Goal: Information Seeking & Learning: Learn about a topic

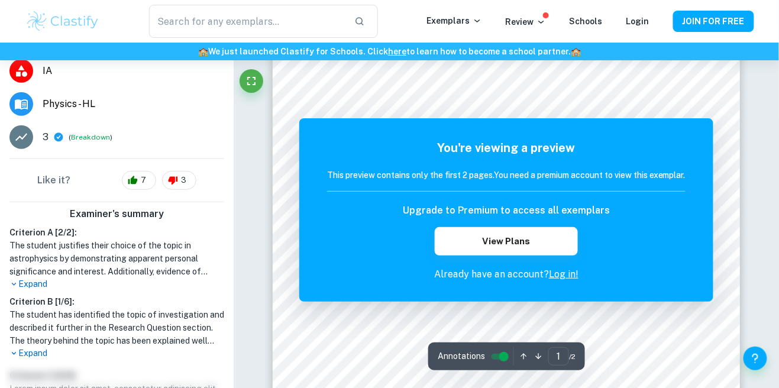
scroll to position [34, 0]
click at [564, 279] on link "Log in!" at bounding box center [564, 274] width 30 height 11
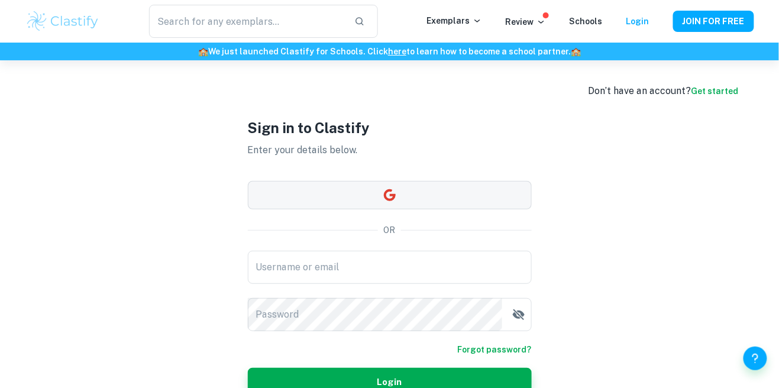
click at [434, 209] on button "button" at bounding box center [390, 195] width 284 height 28
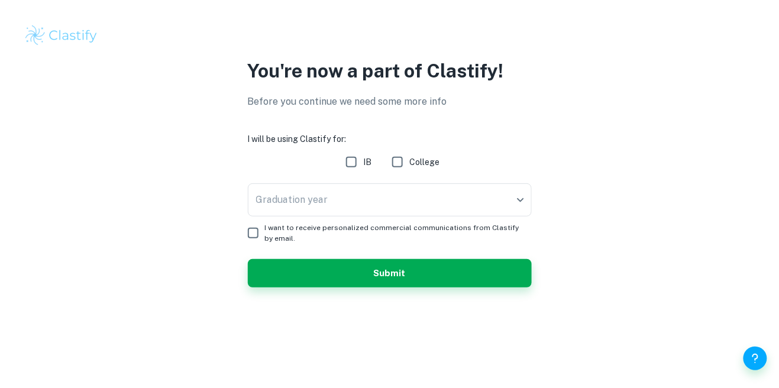
click at [351, 170] on input "IB" at bounding box center [352, 162] width 24 height 24
checkbox input "true"
click at [405, 201] on body "We value your privacy We use cookies to enhance your browsing experience, serve…" at bounding box center [389, 194] width 779 height 388
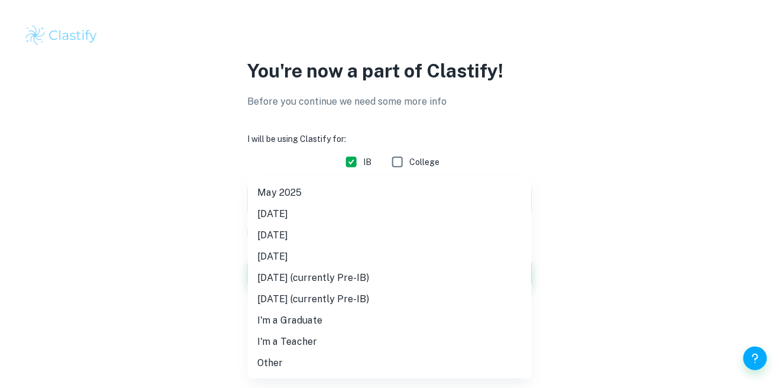
click at [365, 282] on li "May 2027 (currently Pre-IB)" at bounding box center [390, 277] width 284 height 21
type input "M27"
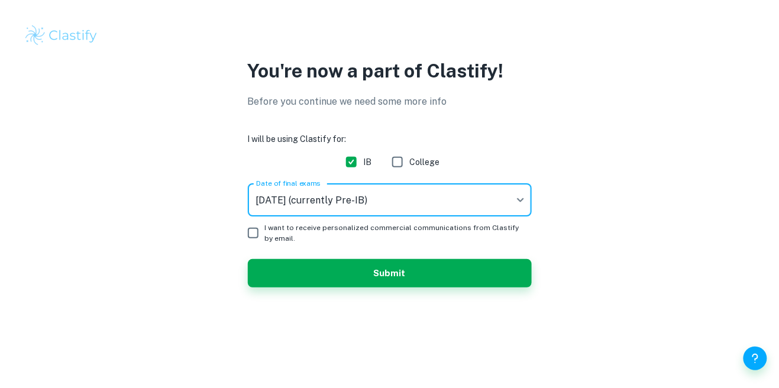
click at [376, 234] on span "I want to receive personalized commercial communications from Clastify by email." at bounding box center [393, 232] width 257 height 21
click at [265, 234] on input "I want to receive personalized commercial communications from Clastify by email." at bounding box center [253, 233] width 24 height 24
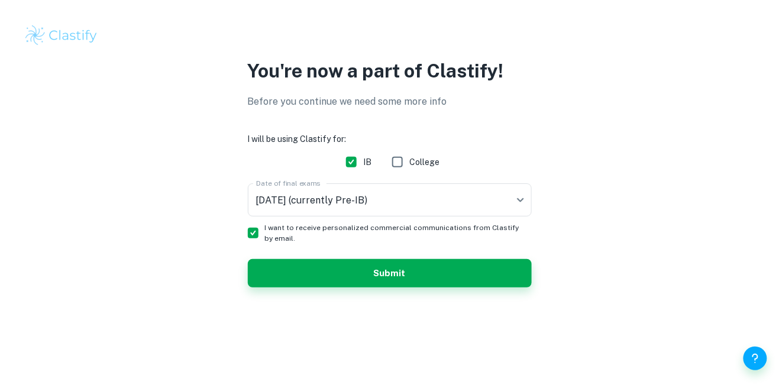
click at [262, 231] on input "I want to receive personalized commercial communications from Clastify by email." at bounding box center [253, 233] width 24 height 24
checkbox input "false"
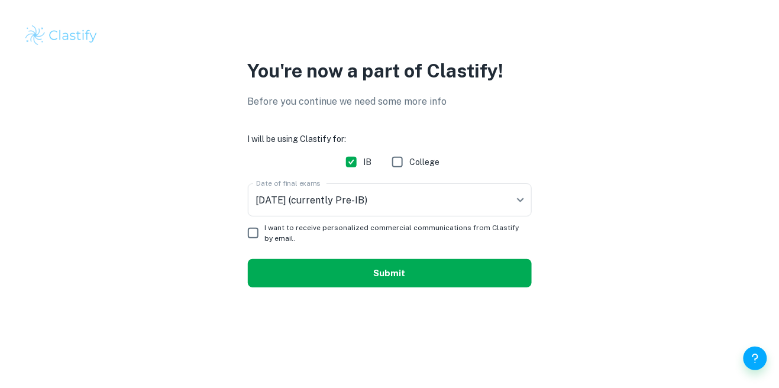
click at [306, 270] on button "Submit" at bounding box center [390, 273] width 284 height 28
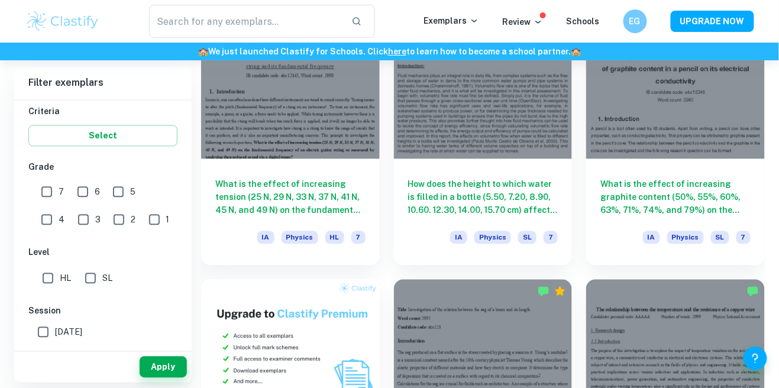
scroll to position [622, 0]
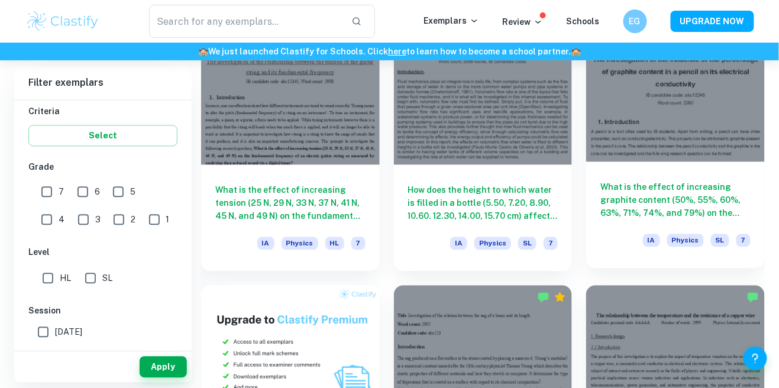
click at [712, 165] on div "What is the effect of increasing graphite content (50%, 55%, 60%, 63%, 71%, 74%…" at bounding box center [675, 215] width 179 height 106
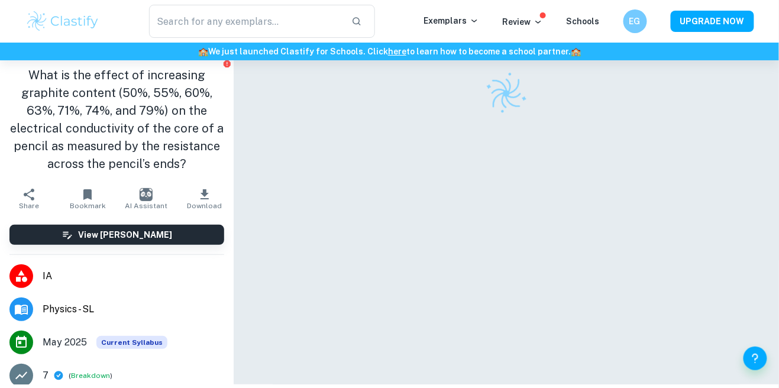
scroll to position [41, 0]
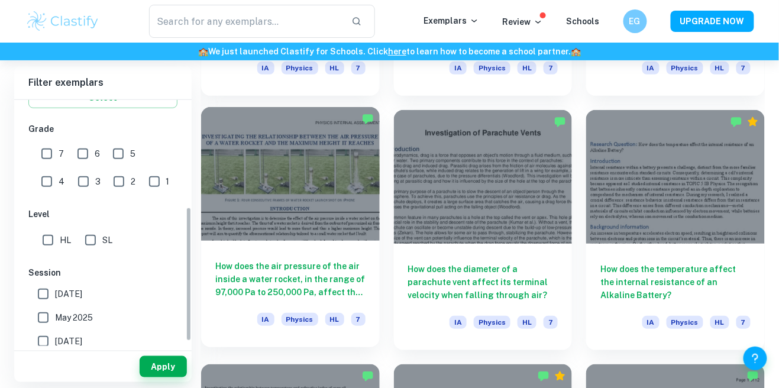
scroll to position [241, 0]
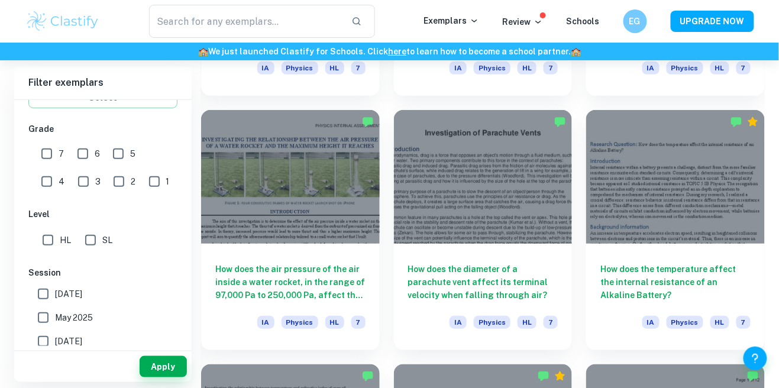
click at [115, 151] on input "5" at bounding box center [118, 154] width 24 height 24
checkbox input "true"
click at [59, 170] on input "4" at bounding box center [47, 182] width 24 height 24
checkbox input "true"
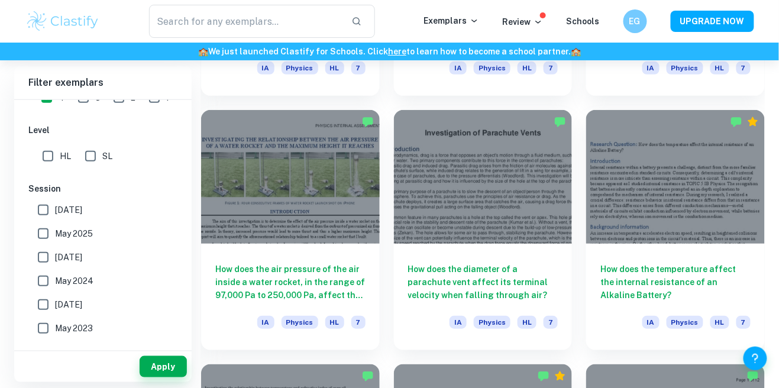
scroll to position [380, 0]
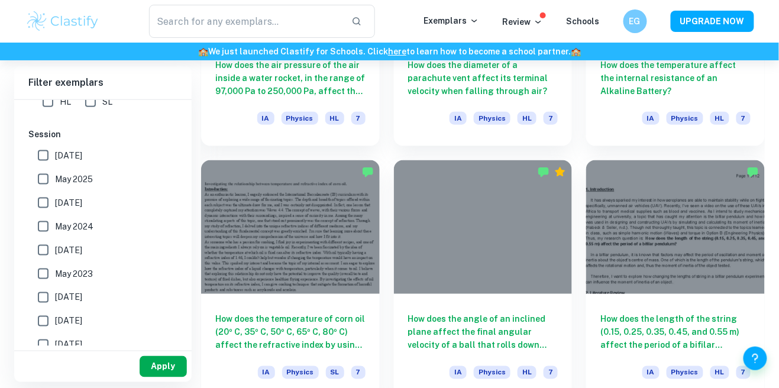
click at [157, 377] on button "Apply" at bounding box center [163, 366] width 47 height 21
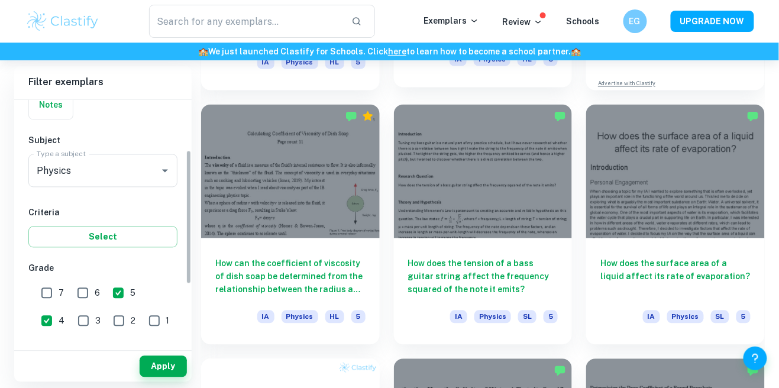
scroll to position [101, 0]
click at [121, 296] on input "5" at bounding box center [118, 294] width 24 height 24
checkbox input "false"
click at [59, 310] on input "4" at bounding box center [47, 322] width 24 height 24
checkbox input "false"
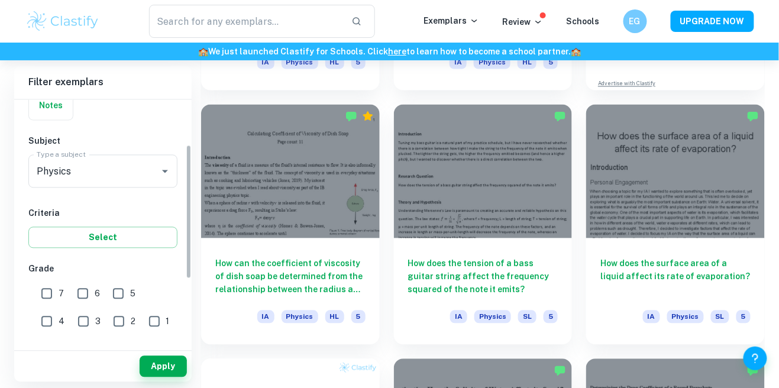
click at [72, 318] on input "3" at bounding box center [84, 322] width 24 height 24
checkbox input "true"
click at [107, 326] on input "2" at bounding box center [119, 322] width 24 height 24
checkbox input "true"
click at [143, 326] on input "1" at bounding box center [155, 322] width 24 height 24
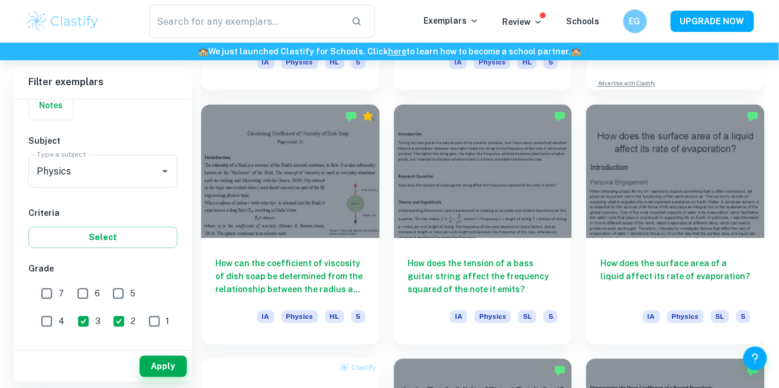
checkbox input "true"
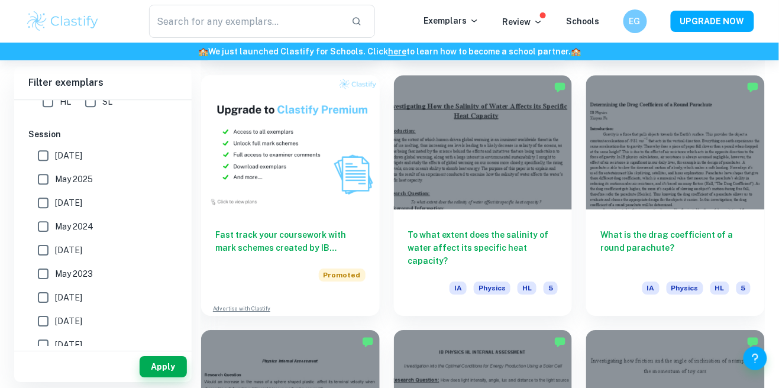
scroll to position [872, 0]
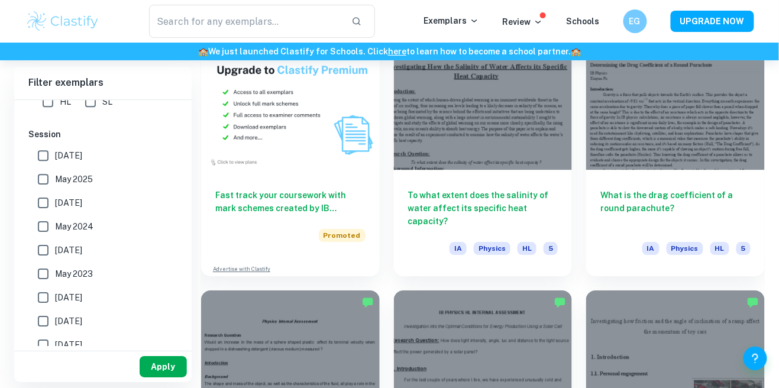
click at [168, 377] on button "Apply" at bounding box center [163, 366] width 47 height 21
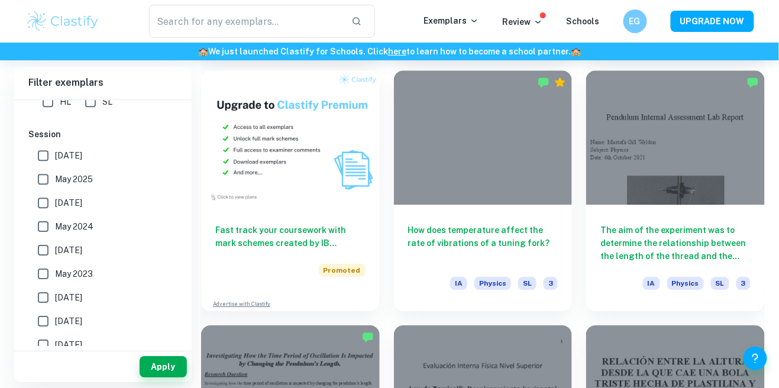
scroll to position [829, 0]
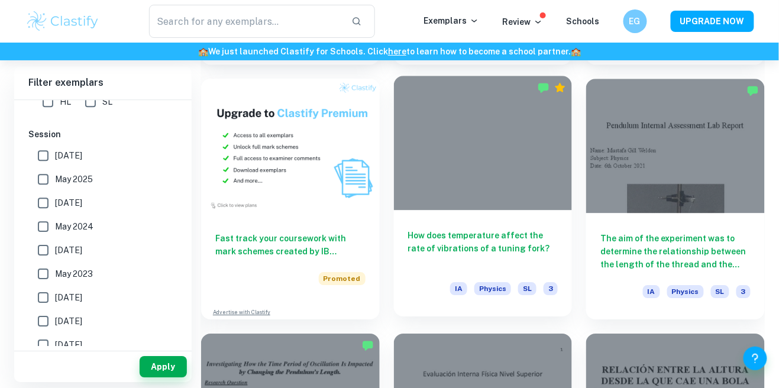
click at [490, 146] on div at bounding box center [483, 143] width 179 height 134
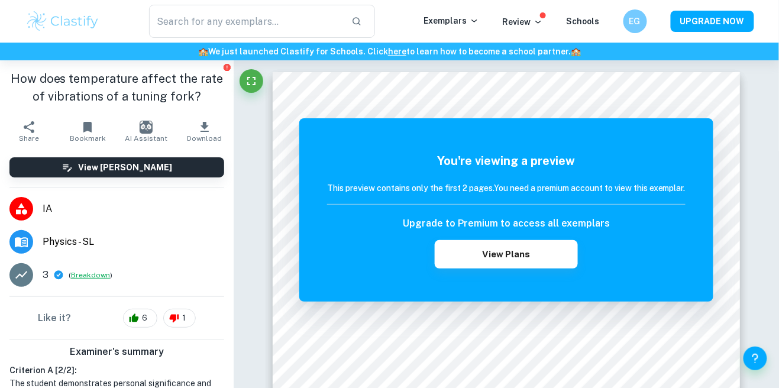
click at [83, 273] on button "Breakdown" at bounding box center [90, 275] width 39 height 11
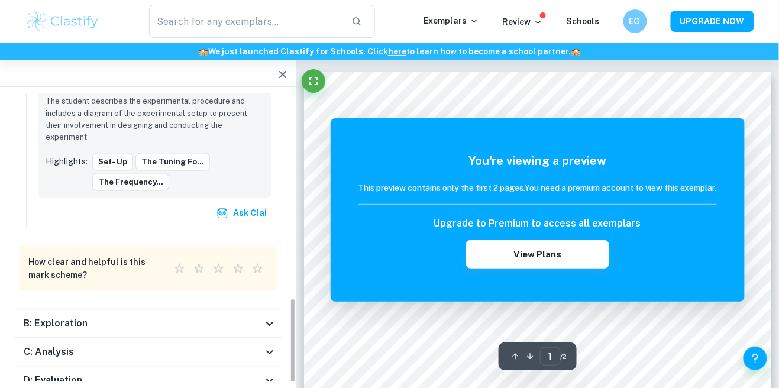
click at [52, 317] on h6 "B: Exploration" at bounding box center [56, 324] width 64 height 14
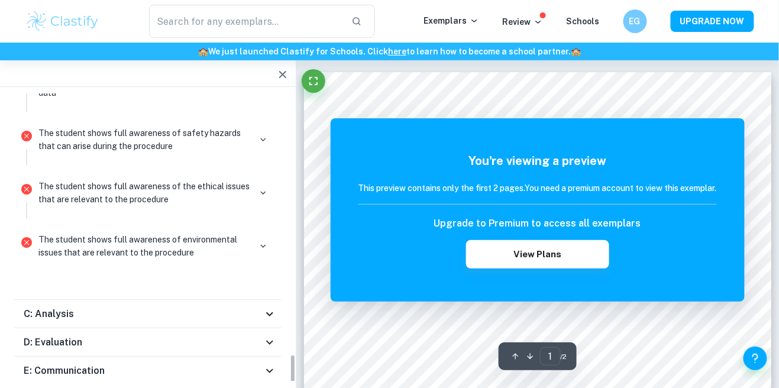
scroll to position [1129, 0]
click at [135, 260] on li "The student shows full awareness of environmental issues that are relevant to t…" at bounding box center [147, 250] width 267 height 53
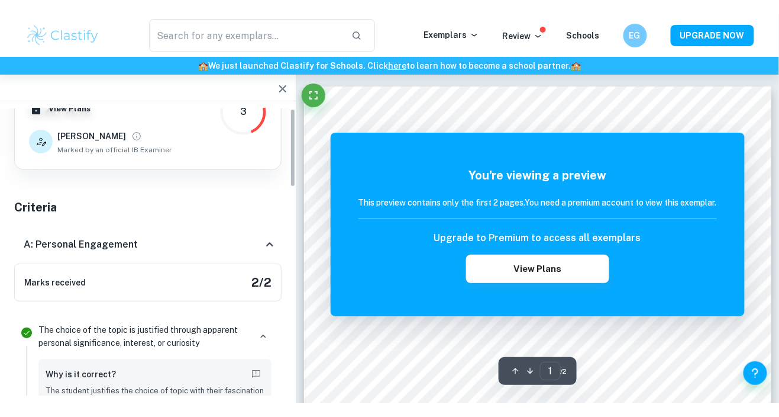
scroll to position [0, 0]
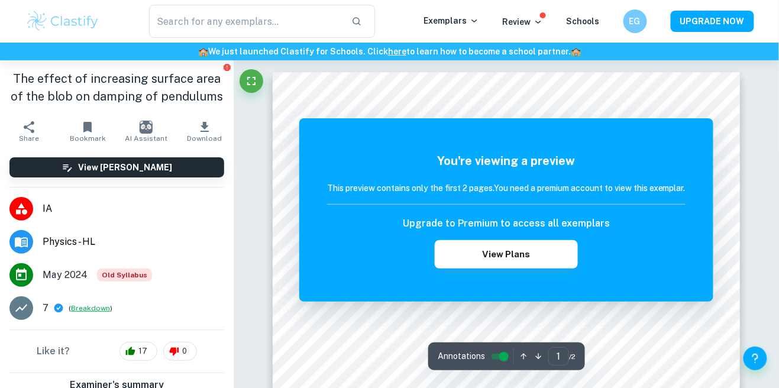
click at [89, 311] on button "Breakdown" at bounding box center [90, 308] width 39 height 11
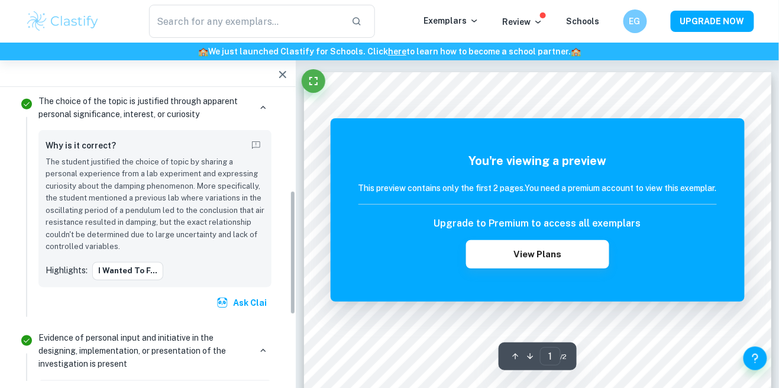
scroll to position [266, 0]
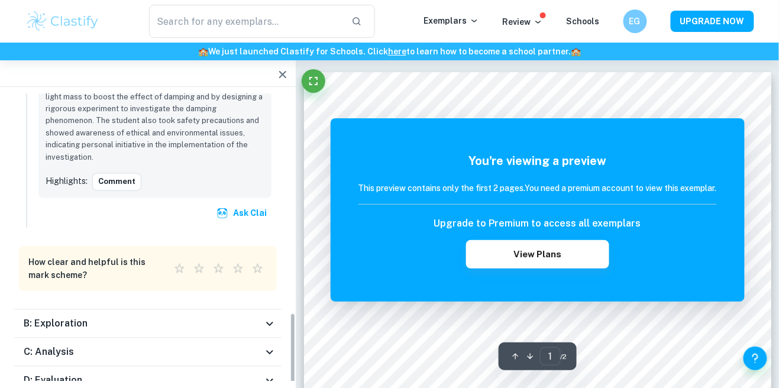
click at [189, 317] on div "B: Exploration" at bounding box center [143, 324] width 239 height 14
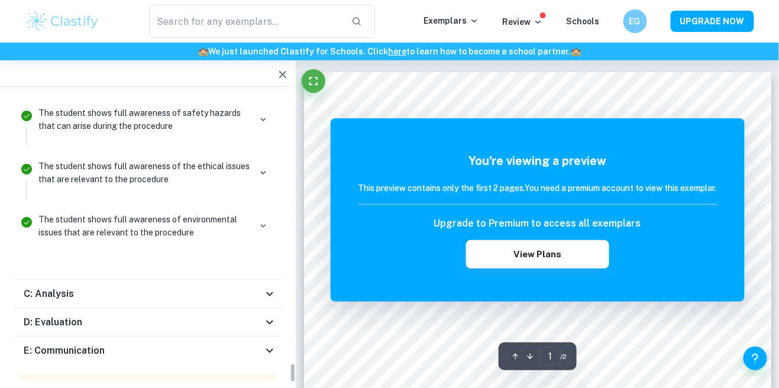
click at [193, 287] on div "C: Analysis" at bounding box center [143, 294] width 239 height 14
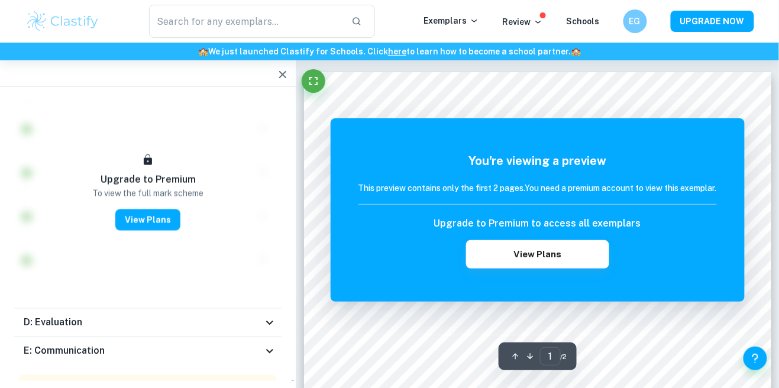
scroll to position [1683, 0]
click at [211, 316] on div "D: Evaluation" at bounding box center [143, 323] width 239 height 14
click at [206, 346] on div "E: Communication" at bounding box center [143, 353] width 239 height 14
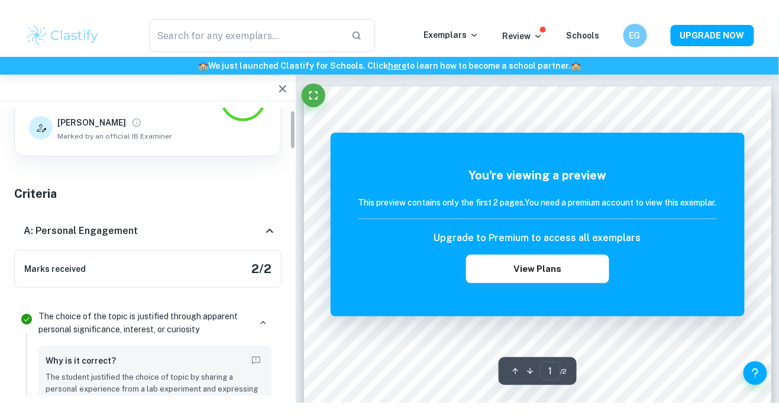
scroll to position [0, 0]
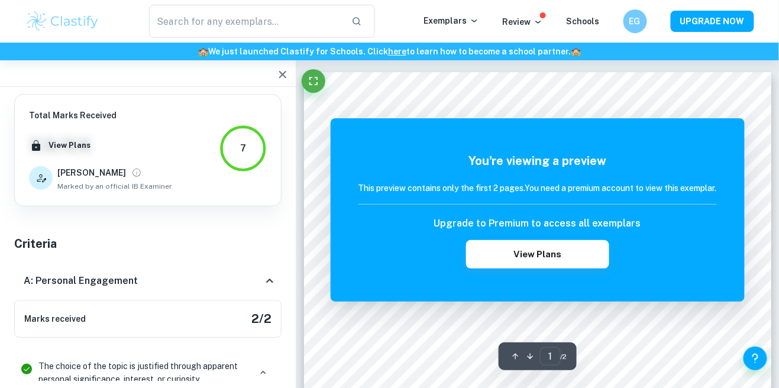
click at [272, 73] on button "button" at bounding box center [283, 75] width 24 height 24
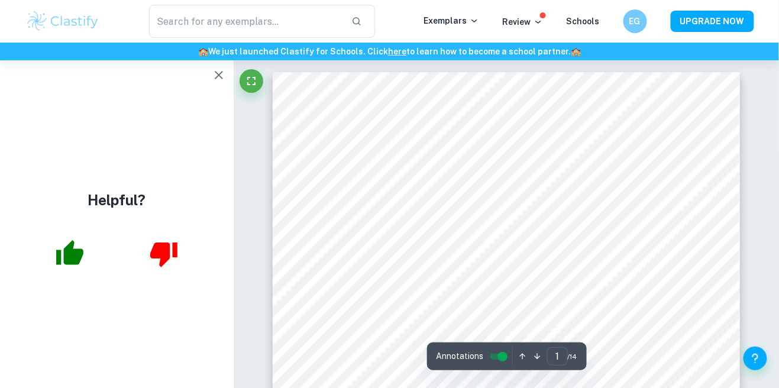
click at [63, 269] on icon "button" at bounding box center [70, 254] width 30 height 30
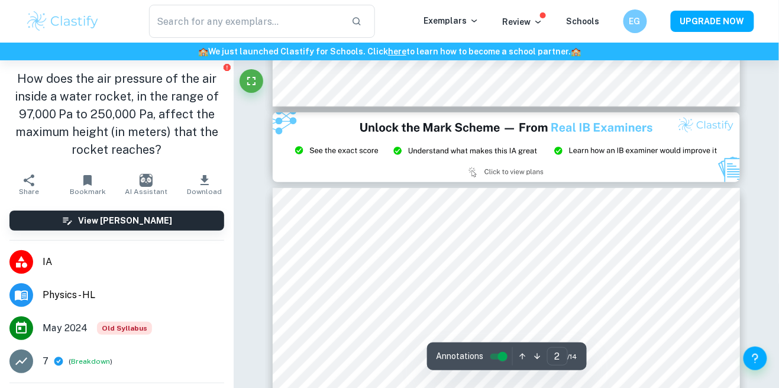
type input "3"
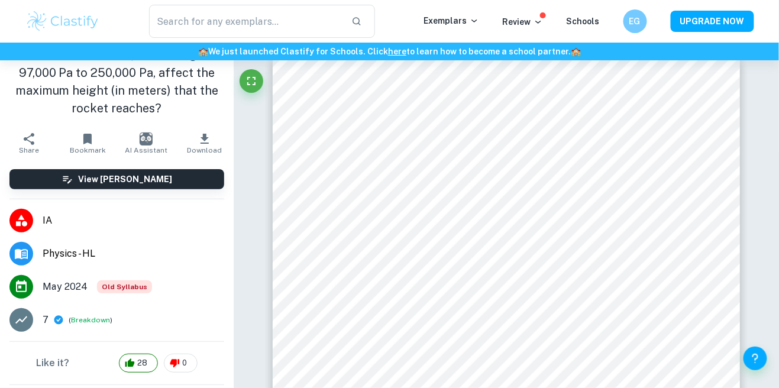
scroll to position [26, 0]
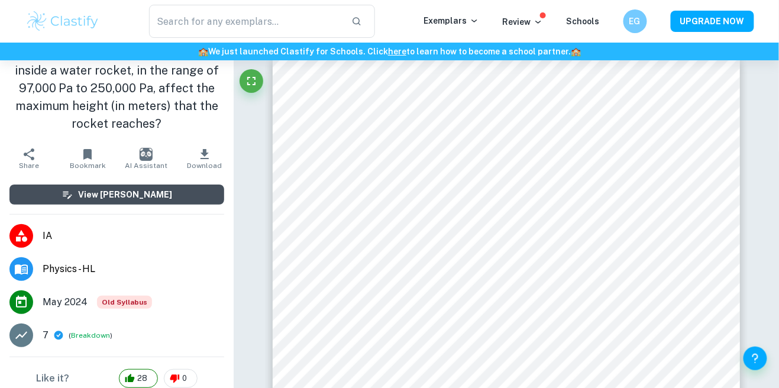
click at [188, 198] on button "View [PERSON_NAME]" at bounding box center [116, 195] width 215 height 20
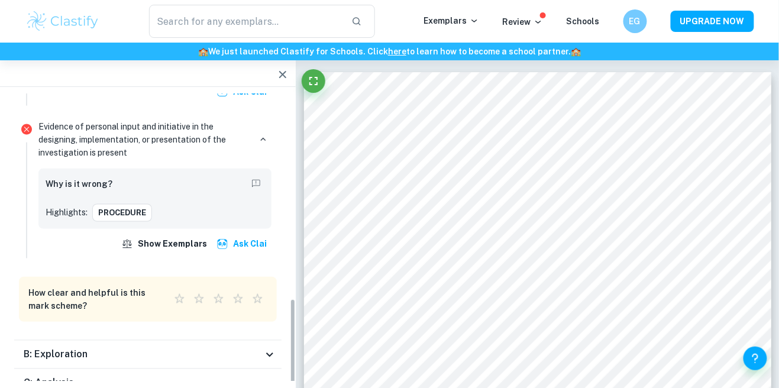
scroll to position [506, 0]
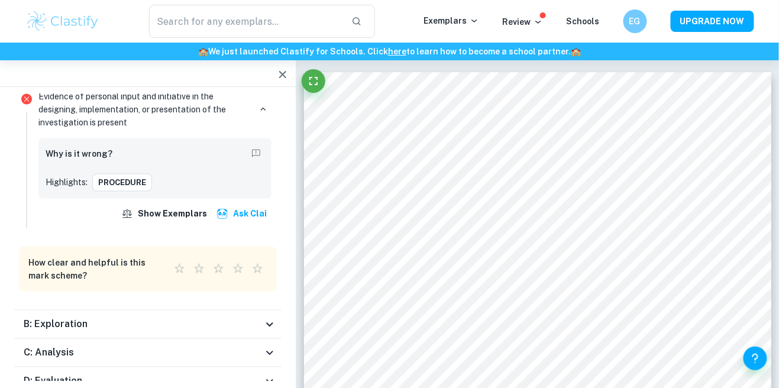
click at [187, 318] on div "B: Exploration" at bounding box center [143, 325] width 239 height 14
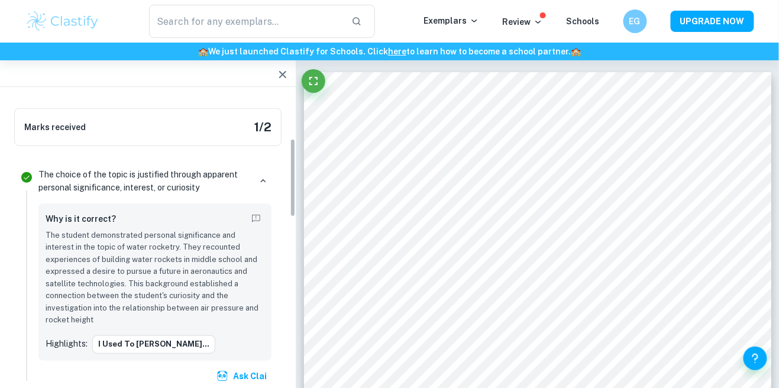
scroll to position [202, 0]
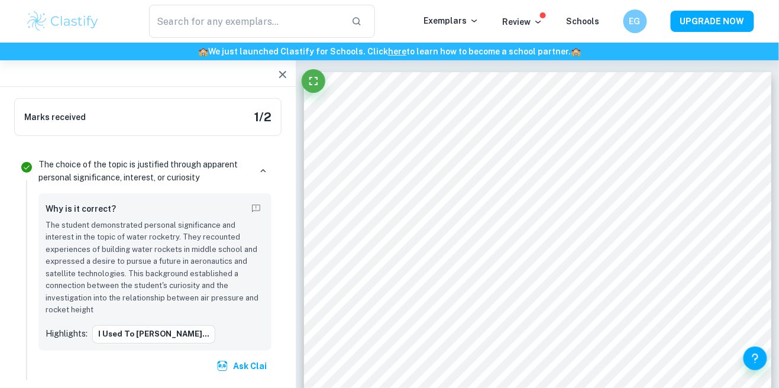
click at [256, 127] on div "Marks received 1 / 2" at bounding box center [147, 117] width 267 height 38
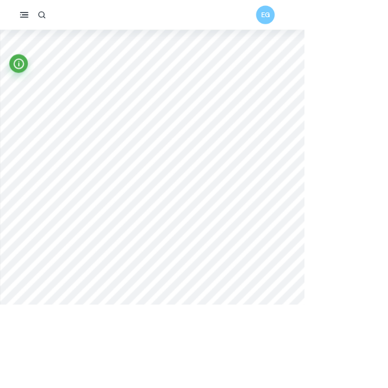
scroll to position [6, 0]
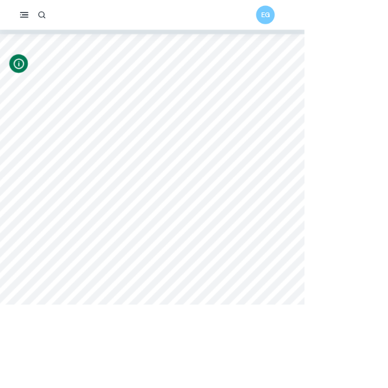
click at [18, 80] on icon "Info" at bounding box center [24, 82] width 14 height 14
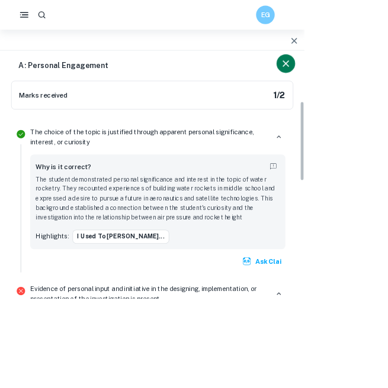
scroll to position [227, 0]
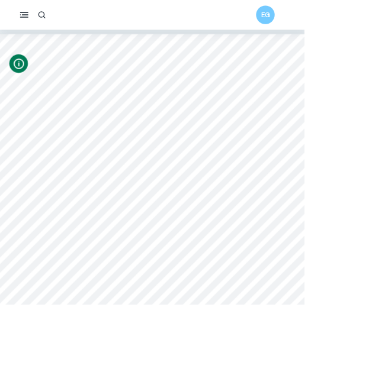
click at [20, 34] on div "EG" at bounding box center [194, 19] width 388 height 38
click at [27, 92] on button "Info" at bounding box center [24, 81] width 24 height 24
click at [30, 91] on div at bounding box center [24, 84] width 24 height 30
click at [20, 75] on icon "Info" at bounding box center [24, 82] width 14 height 14
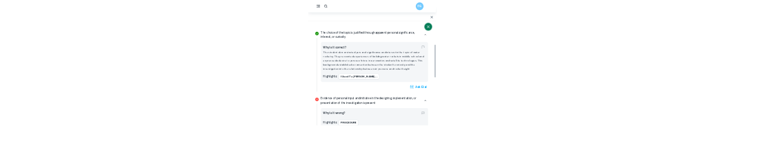
scroll to position [244, 0]
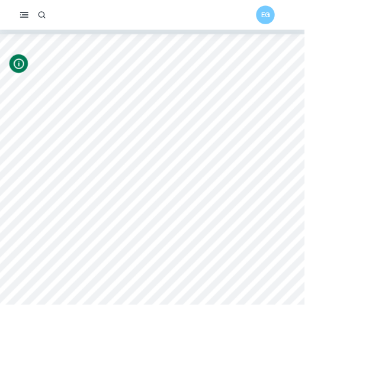
click at [17, 88] on icon "Info" at bounding box center [24, 81] width 16 height 16
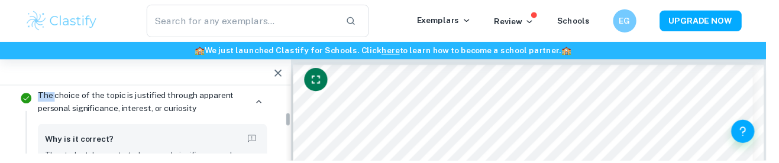
scroll to position [266, 0]
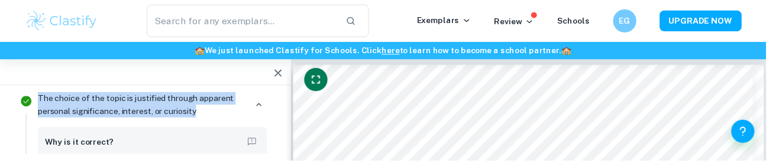
copy p "The choice of the topic is justified through apparent personal significance, in…"
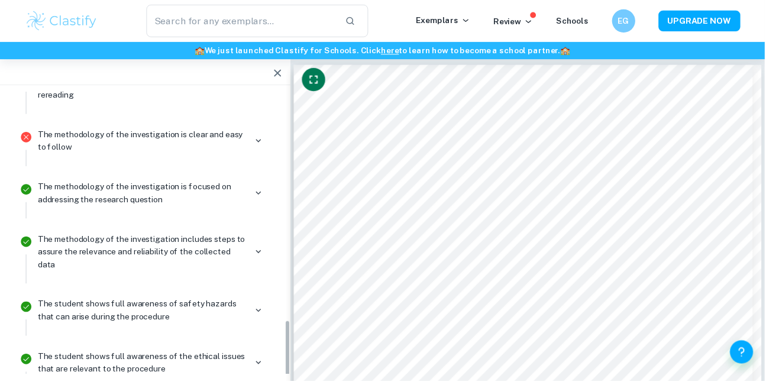
scroll to position [1154, 0]
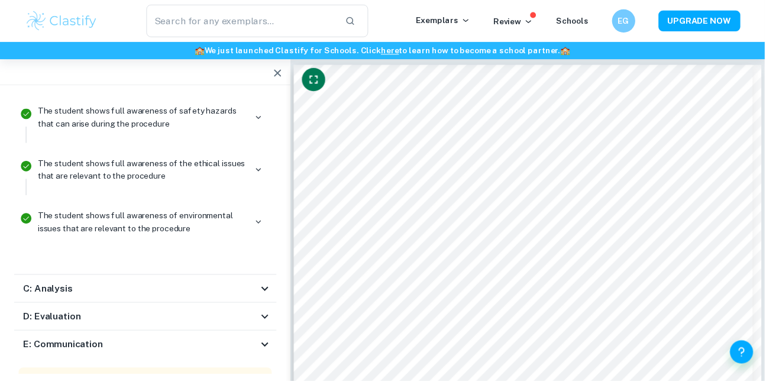
click at [37, 287] on h6 "C: Analysis" at bounding box center [49, 294] width 50 height 14
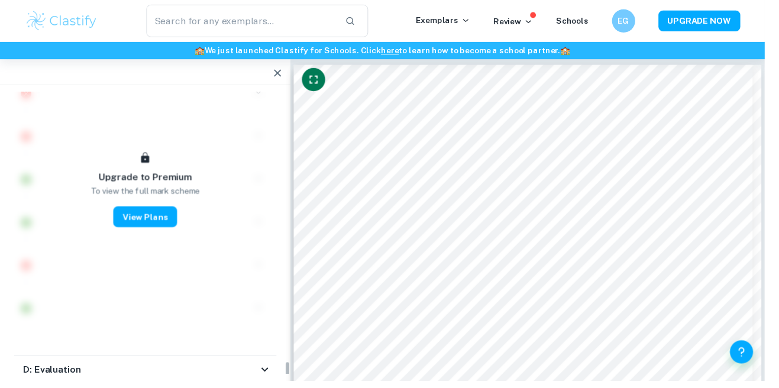
scroll to position [1586, 0]
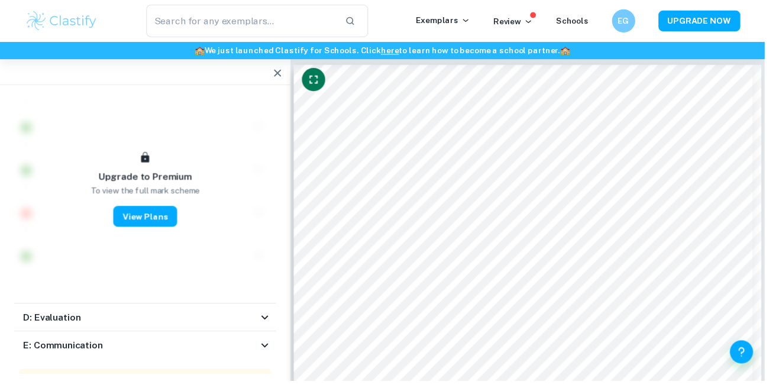
click at [41, 317] on h6 "D: Evaluation" at bounding box center [53, 324] width 59 height 14
click at [49, 346] on h6 "E: Communication" at bounding box center [64, 353] width 81 height 14
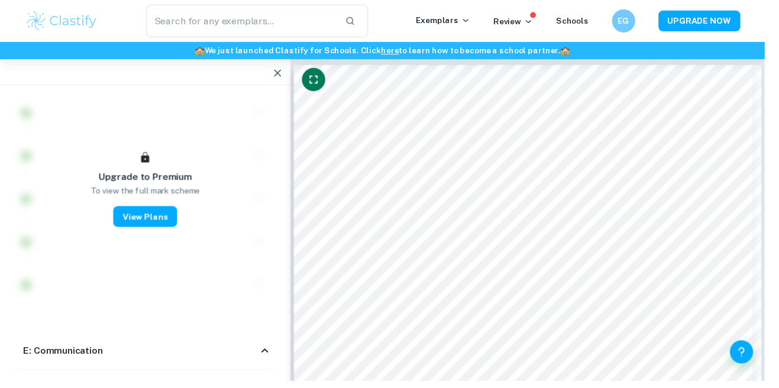
scroll to position [2572, 0]
click at [285, 76] on icon "button" at bounding box center [283, 74] width 14 height 14
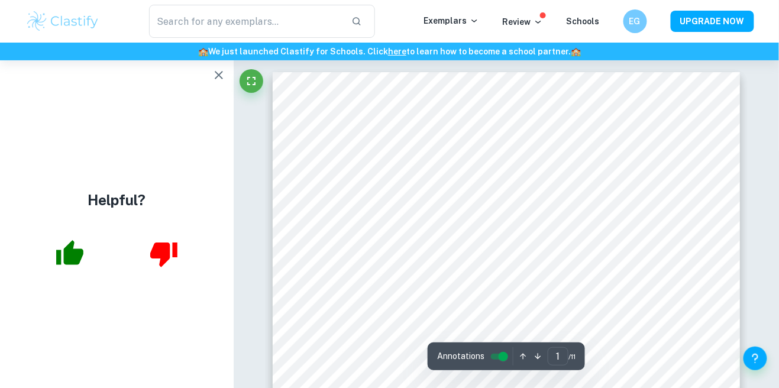
click at [77, 265] on icon "button" at bounding box center [69, 252] width 27 height 25
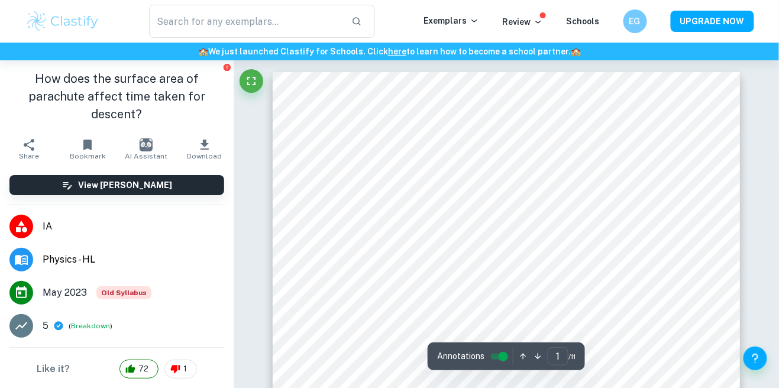
click at [150, 328] on div "5 ( Breakdown )" at bounding box center [134, 326] width 182 height 14
click at [74, 328] on button "Breakdown" at bounding box center [90, 326] width 39 height 11
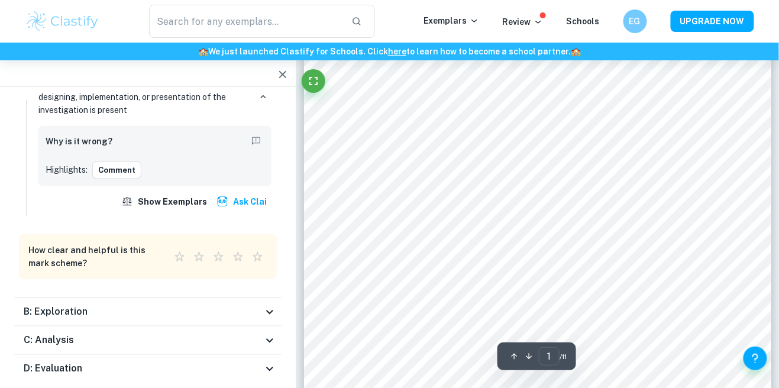
scroll to position [54, 0]
click at [34, 312] on h6 "B: Exploration" at bounding box center [56, 312] width 64 height 14
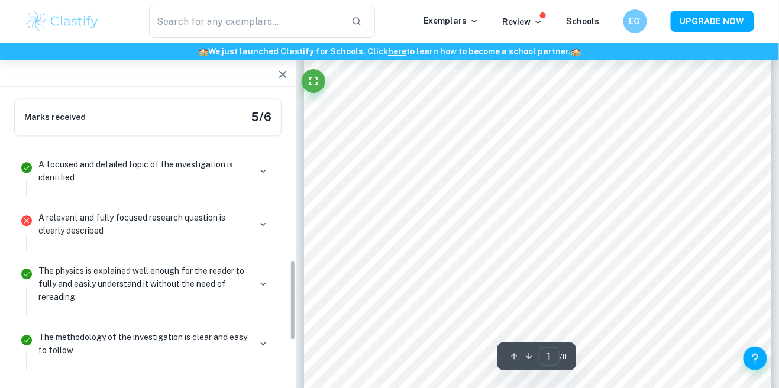
scroll to position [705, 0]
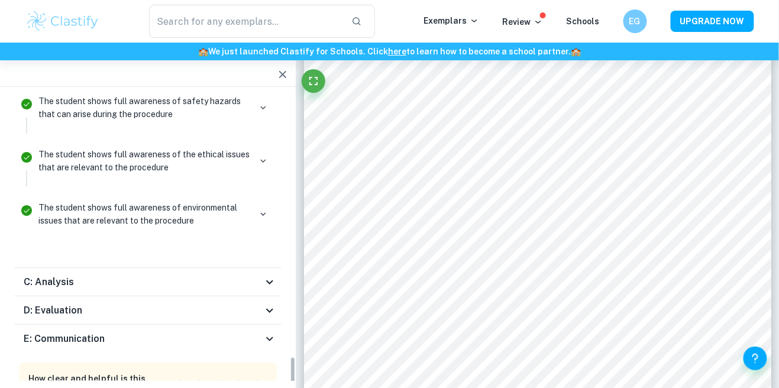
click at [43, 275] on h6 "C: Analysis" at bounding box center [49, 282] width 50 height 14
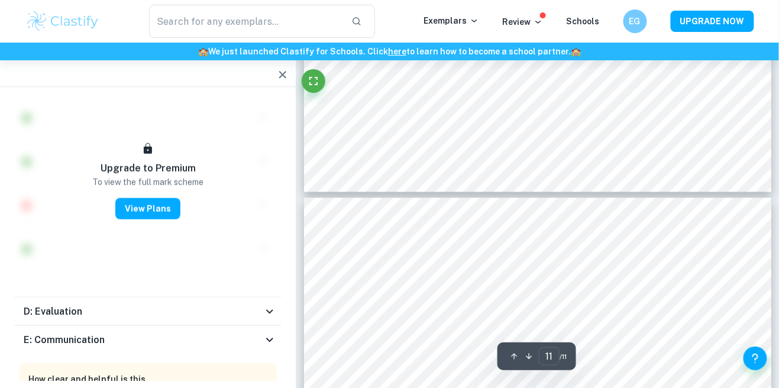
scroll to position [6752, 0]
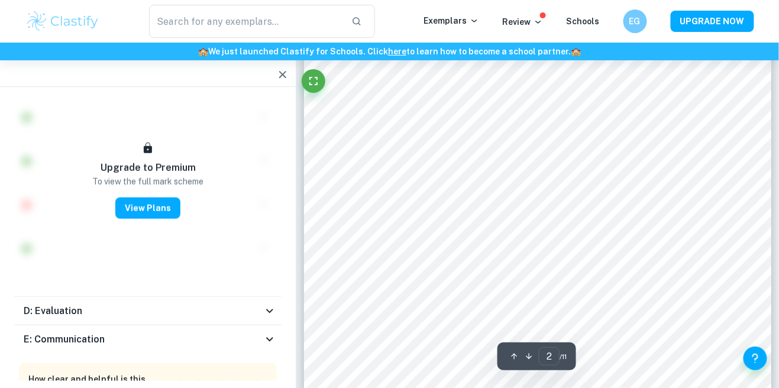
type input "1"
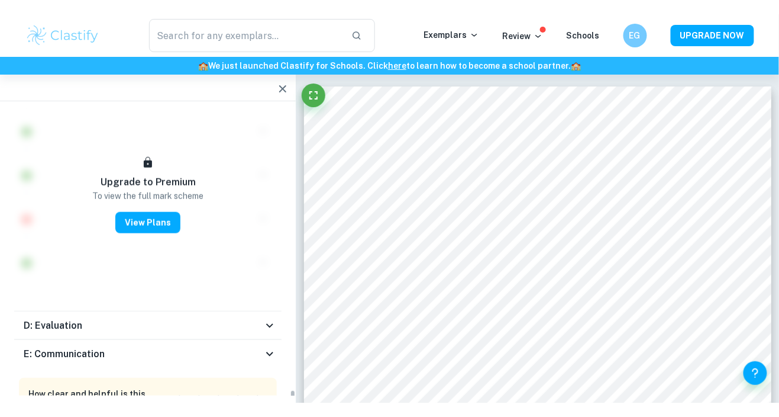
scroll to position [1521, 0]
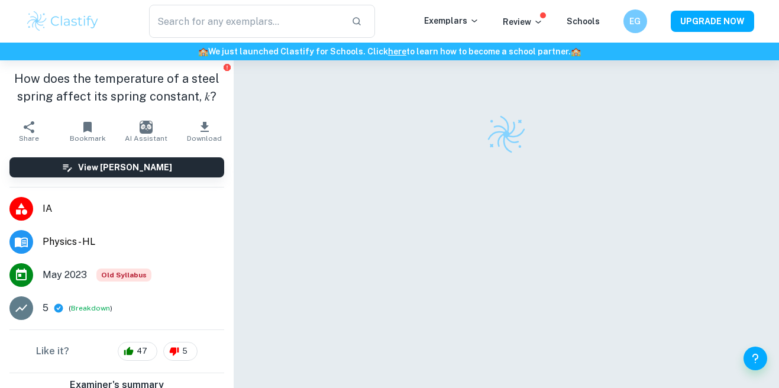
checkbox input "true"
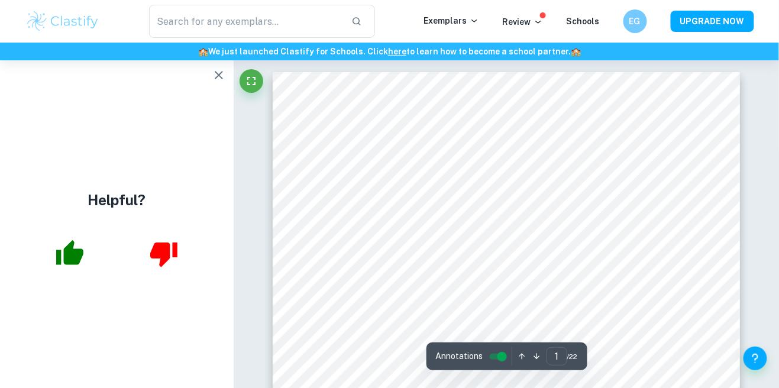
click at [65, 269] on icon "button" at bounding box center [70, 254] width 30 height 30
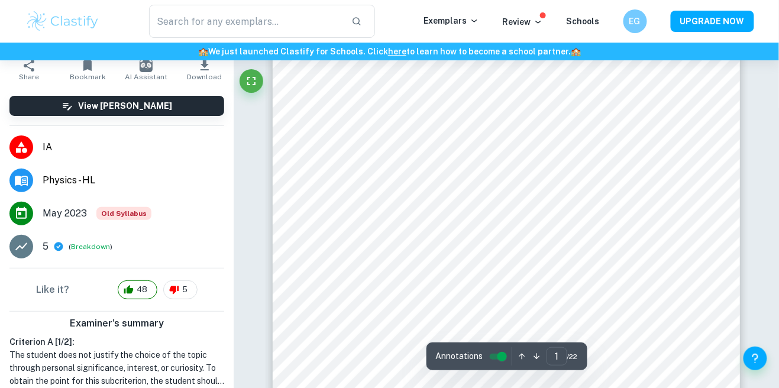
scroll to position [43, 0]
click at [75, 245] on button "Breakdown" at bounding box center [90, 246] width 39 height 11
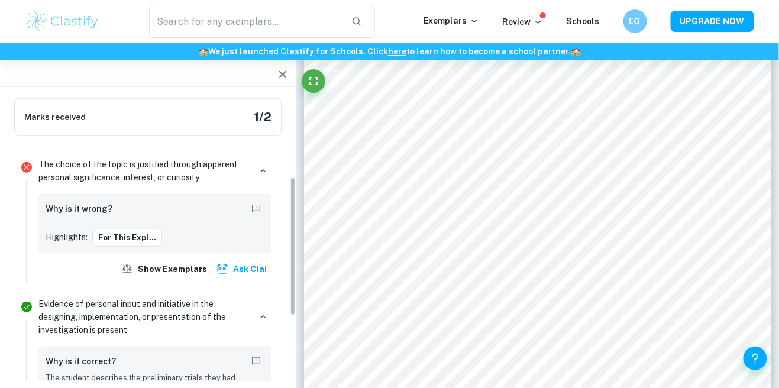
scroll to position [199, 0]
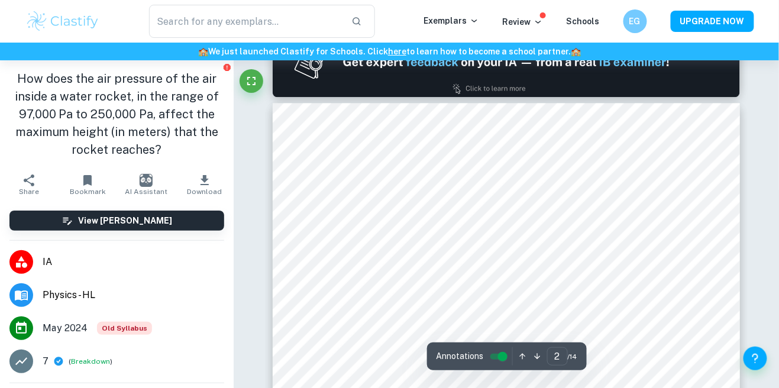
scroll to position [714, 0]
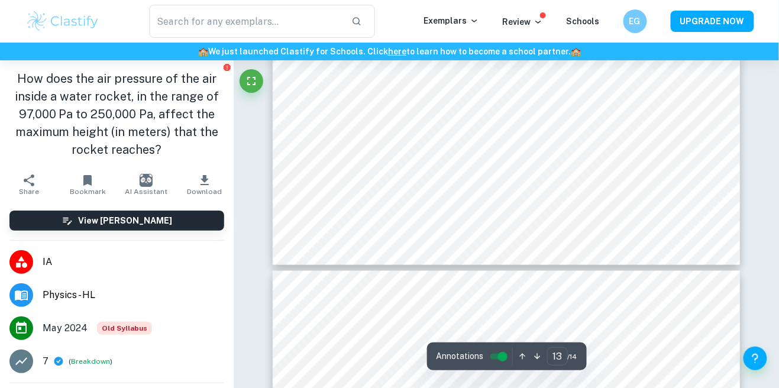
type input "14"
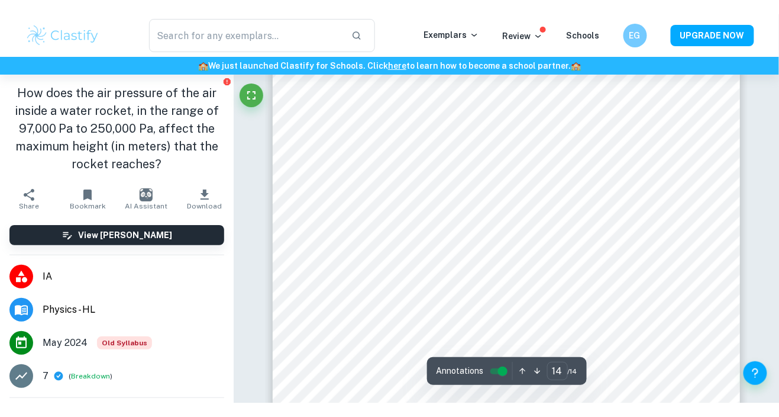
scroll to position [9058, 0]
